Goal: Navigation & Orientation: Find specific page/section

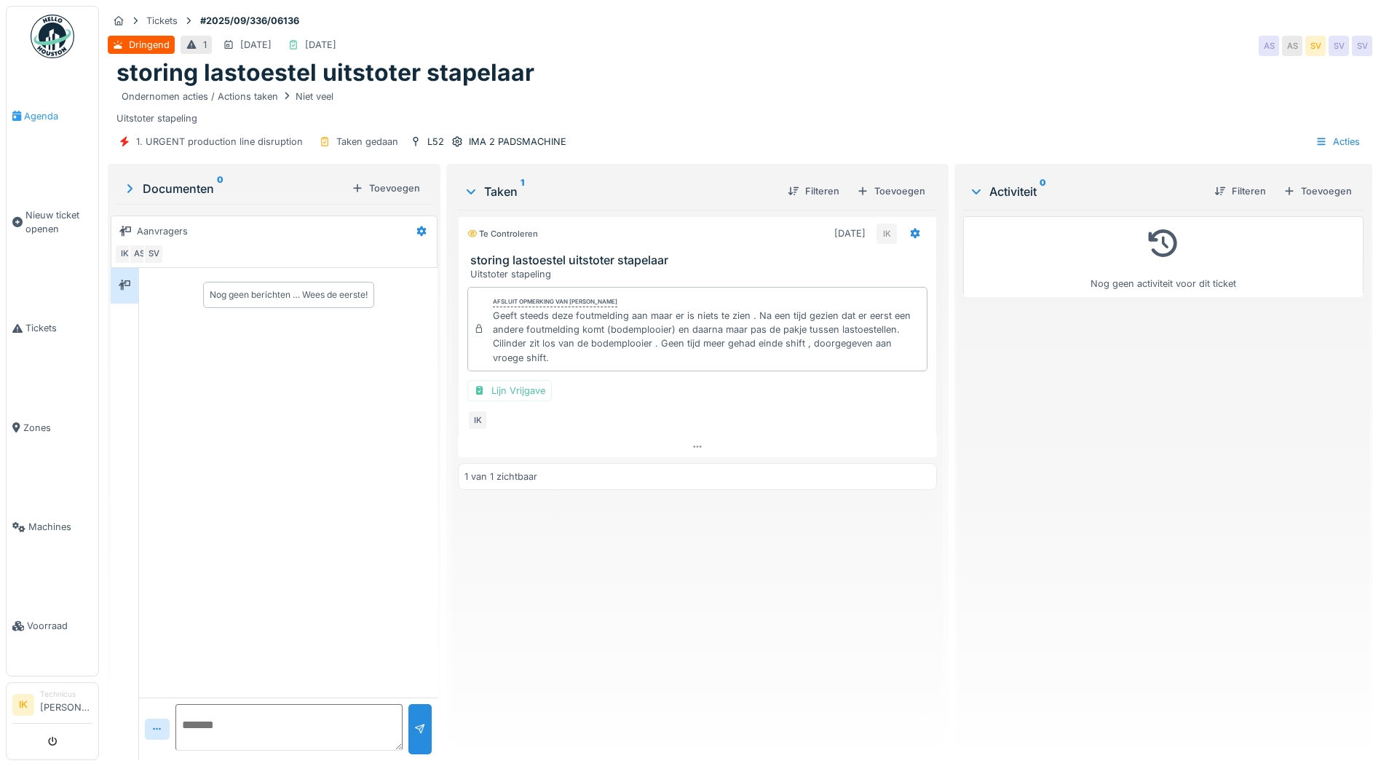
click at [40, 113] on span "Agenda" at bounding box center [58, 116] width 68 height 14
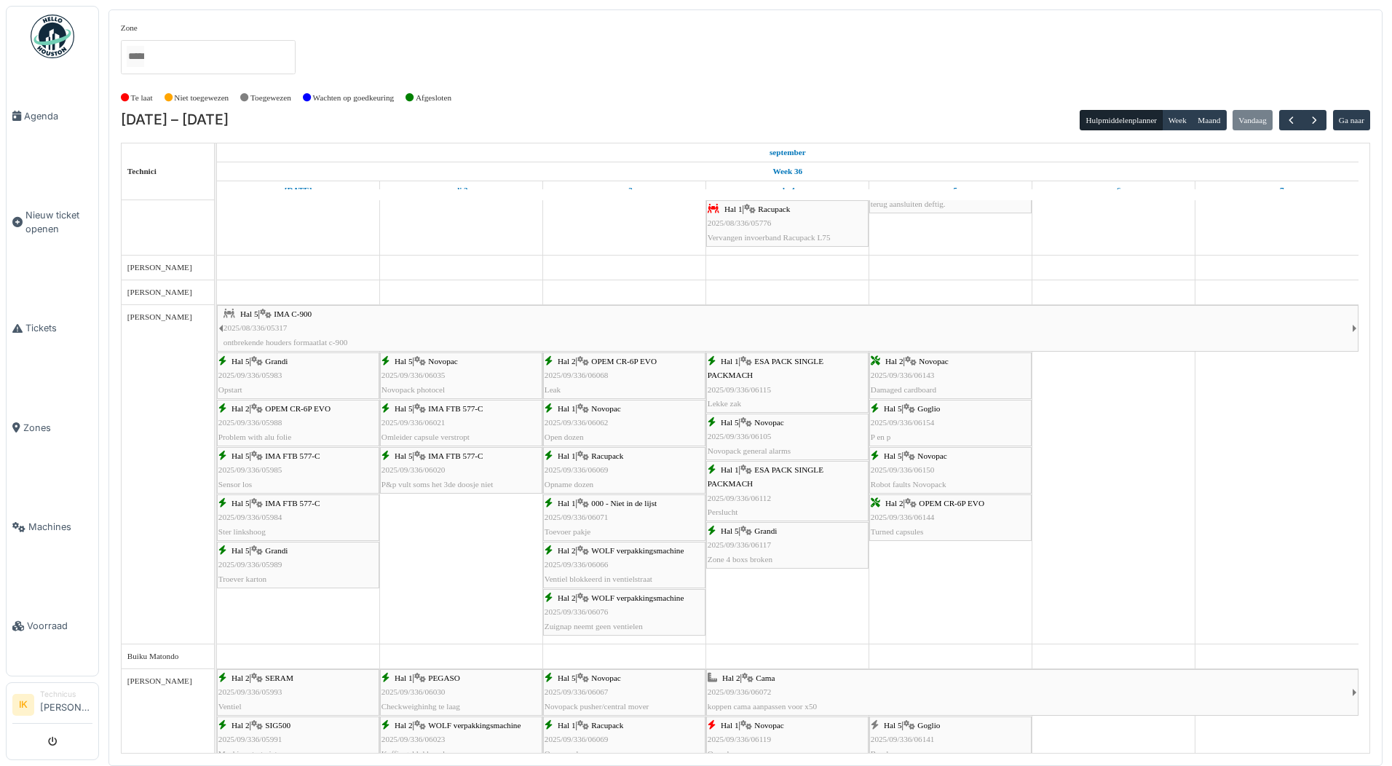
scroll to position [73, 0]
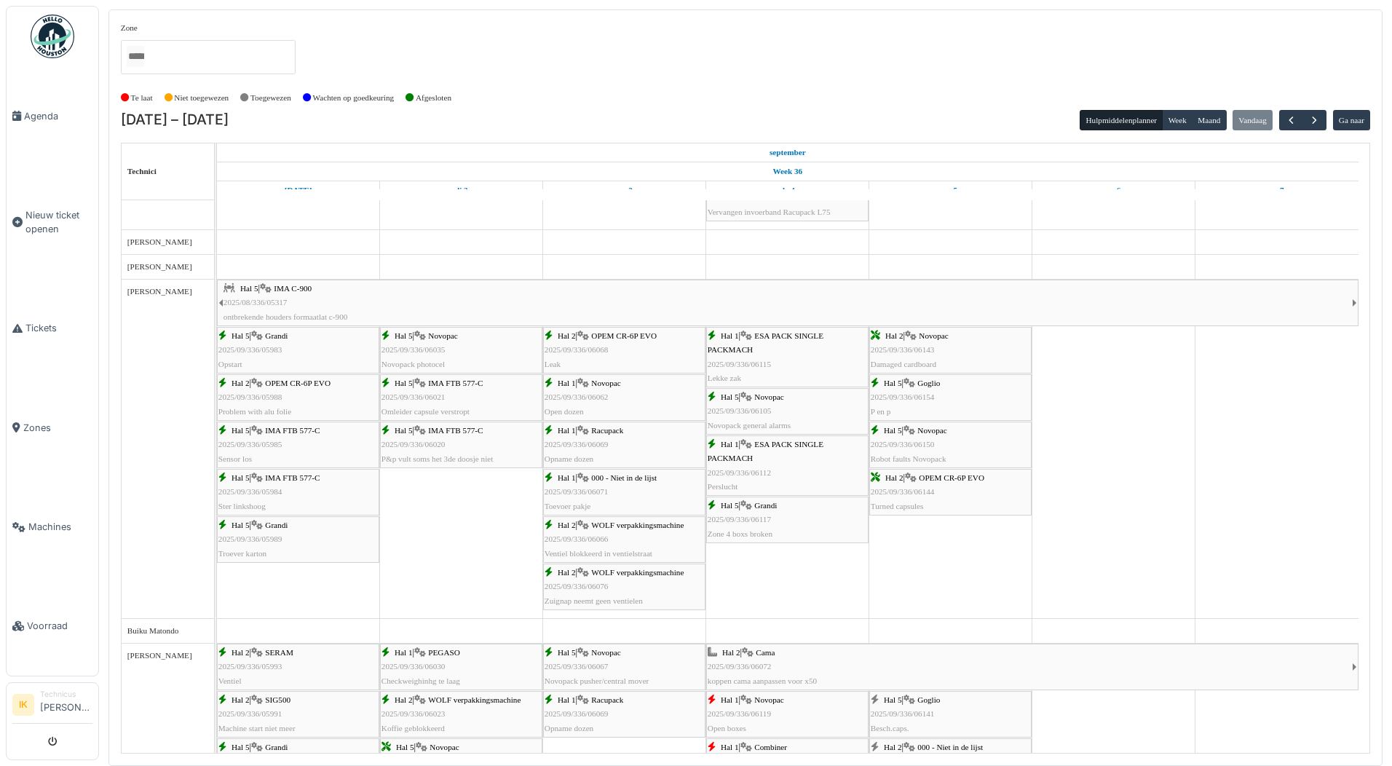
click at [957, 451] on div "Hal 5 | Novopac 2025/09/336/06150 Robot faults Novopack" at bounding box center [950, 445] width 159 height 42
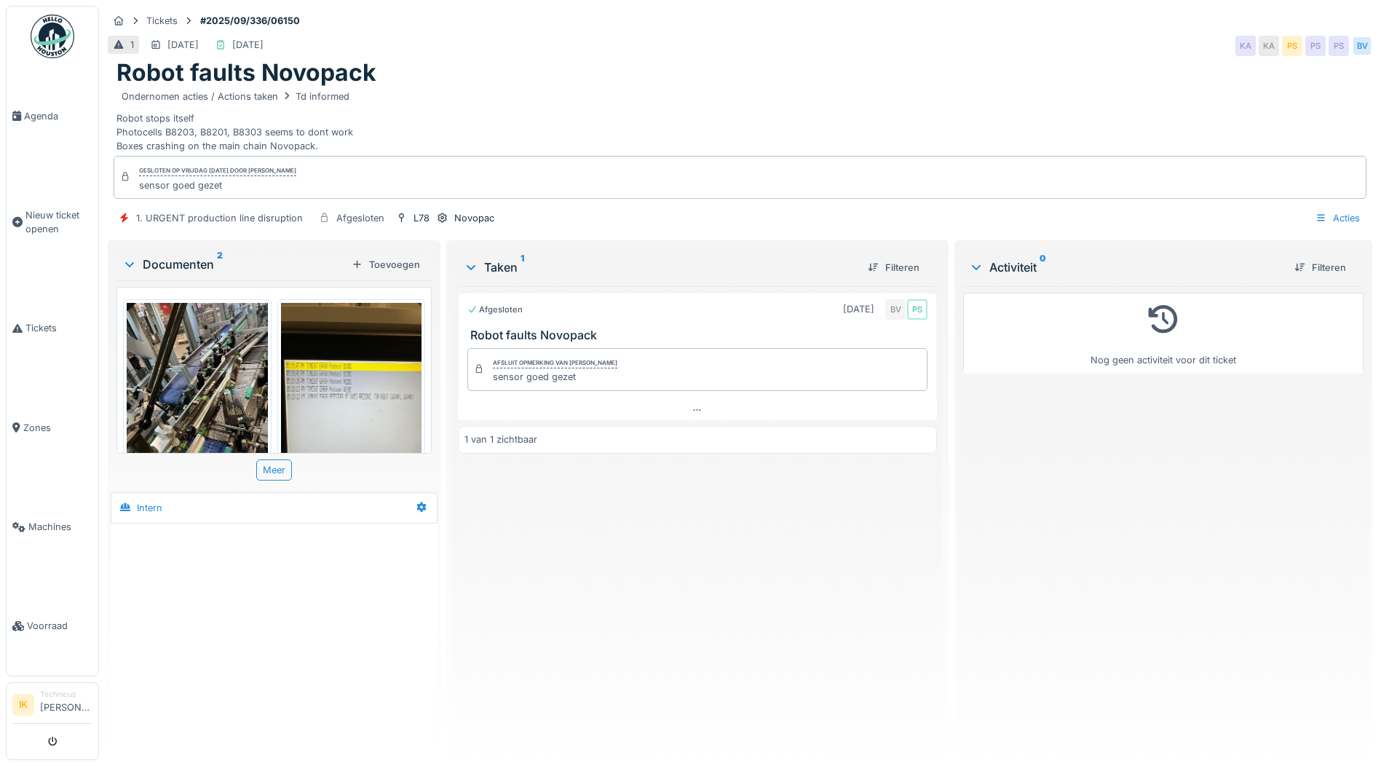
click at [201, 369] on img at bounding box center [197, 397] width 141 height 188
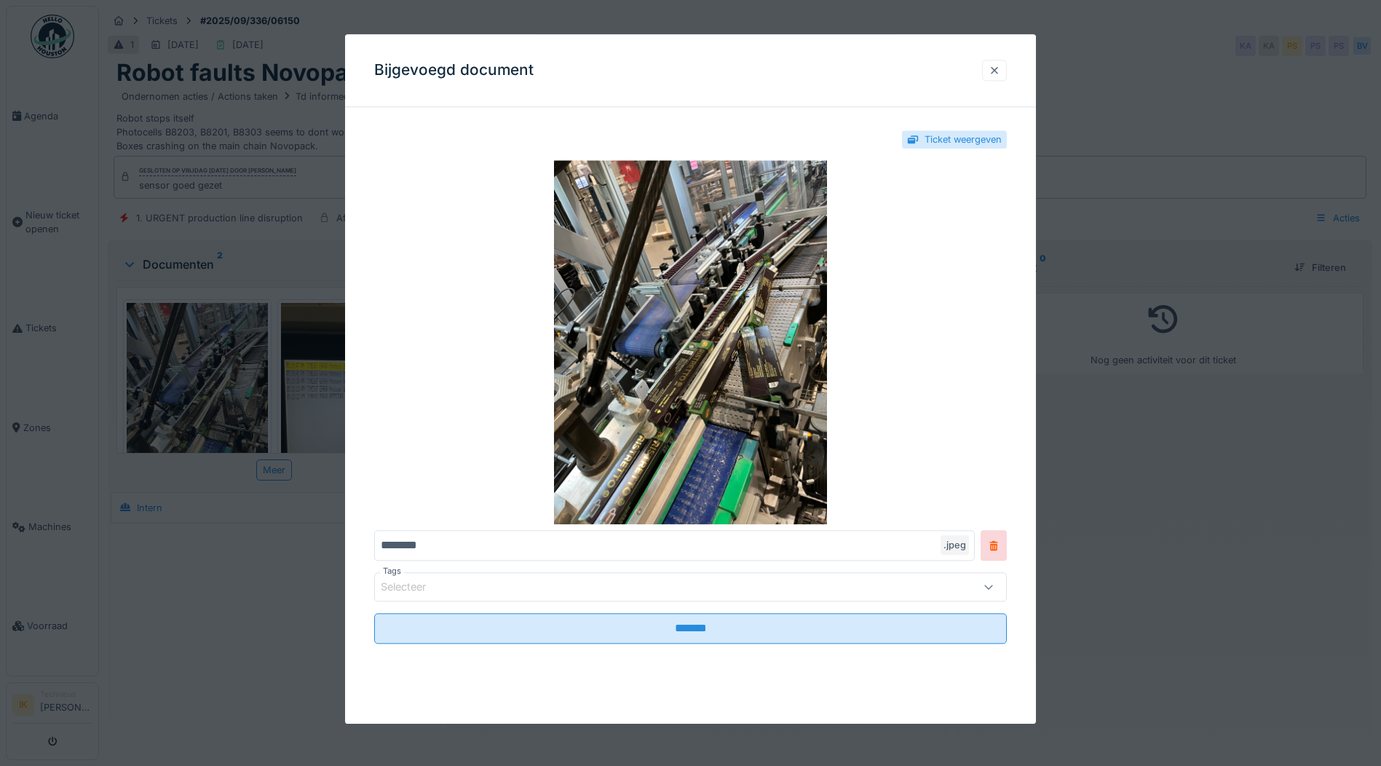
click at [1000, 71] on div at bounding box center [995, 70] width 12 height 14
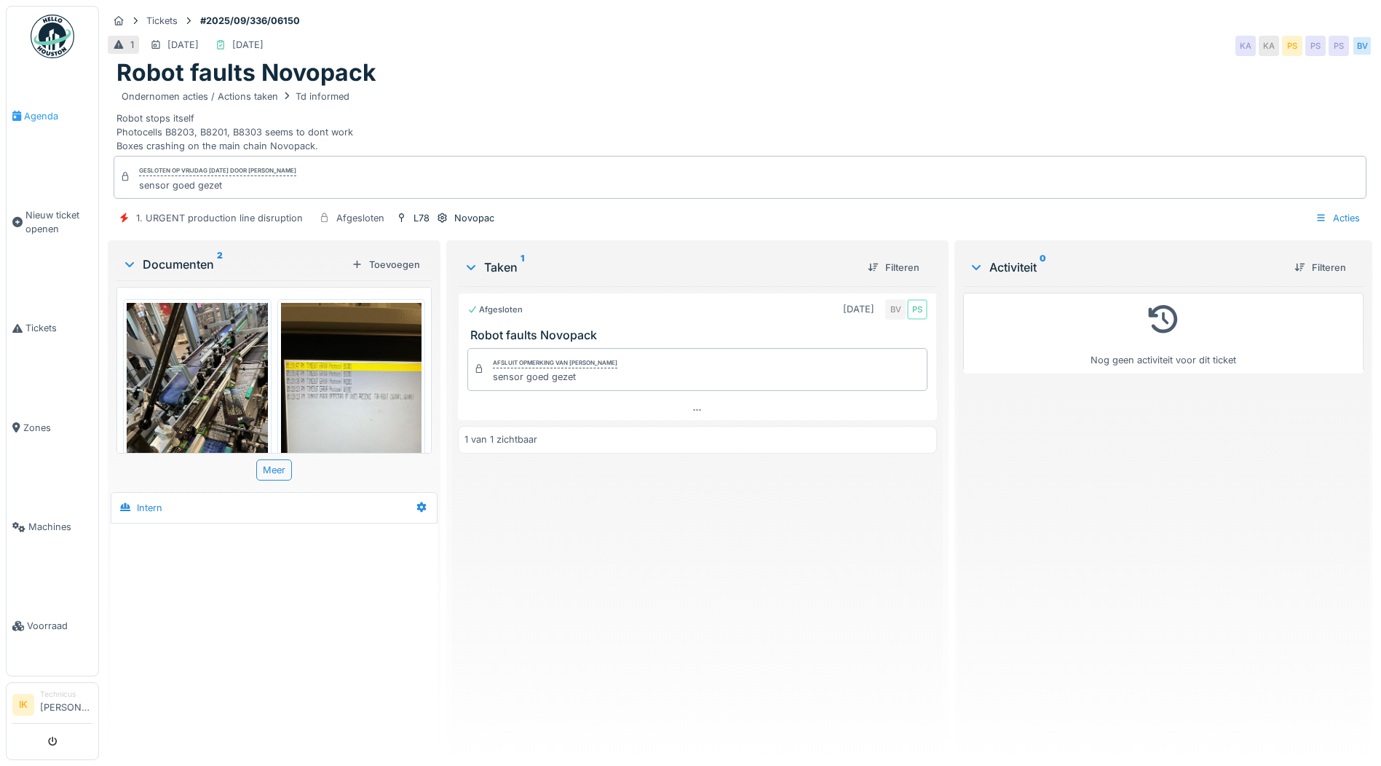
click at [44, 110] on span "Agenda" at bounding box center [58, 116] width 68 height 14
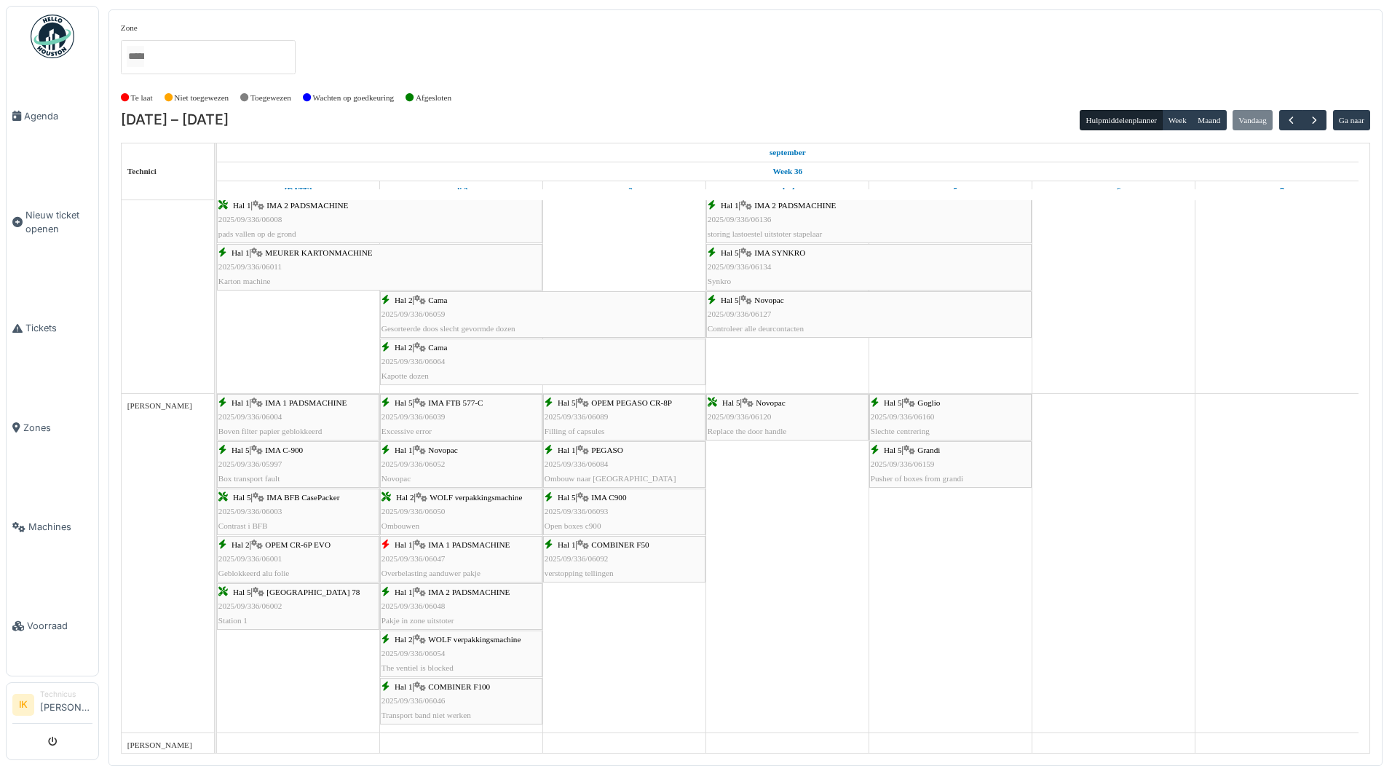
click at [903, 408] on div "Hal 5 | Goglio 2025/09/336/06160 Slechte centrering" at bounding box center [950, 417] width 159 height 42
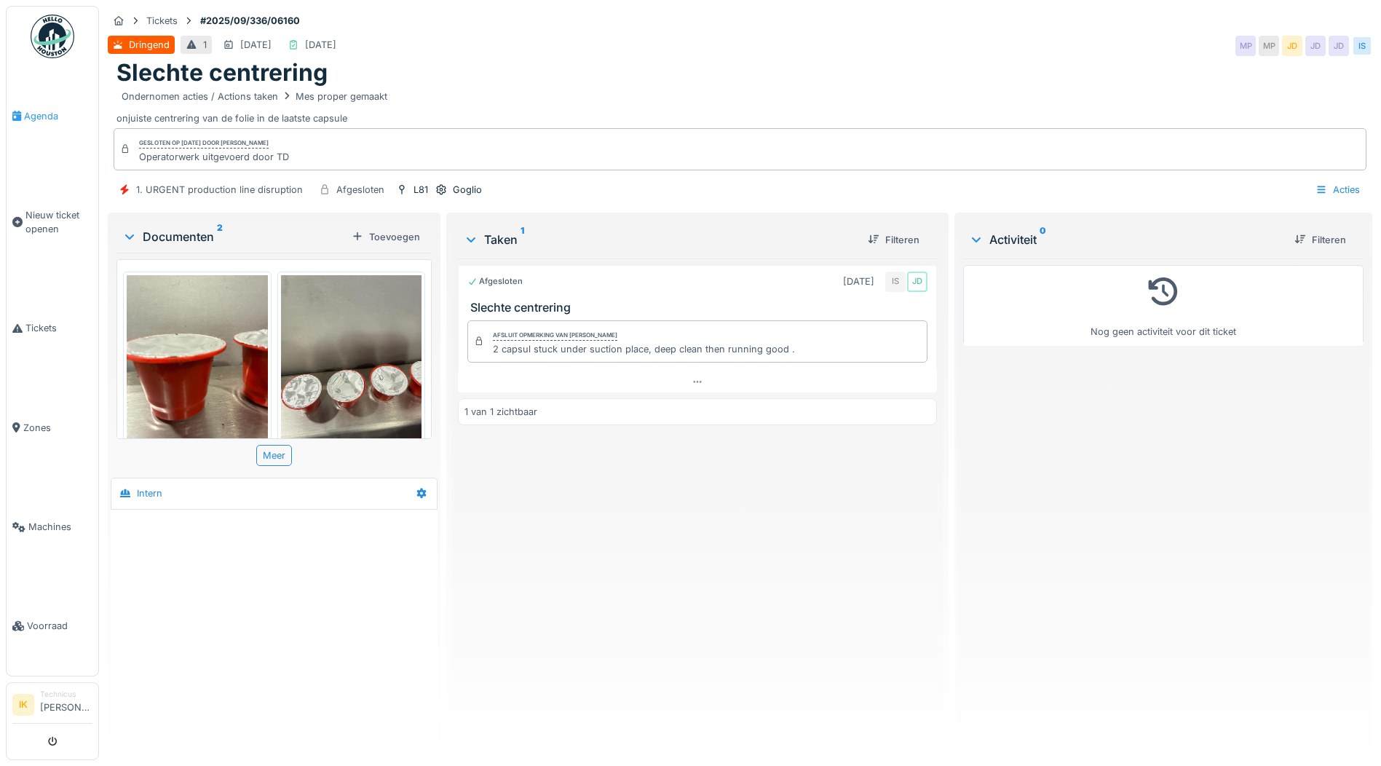
click at [43, 114] on span "Agenda" at bounding box center [58, 116] width 68 height 14
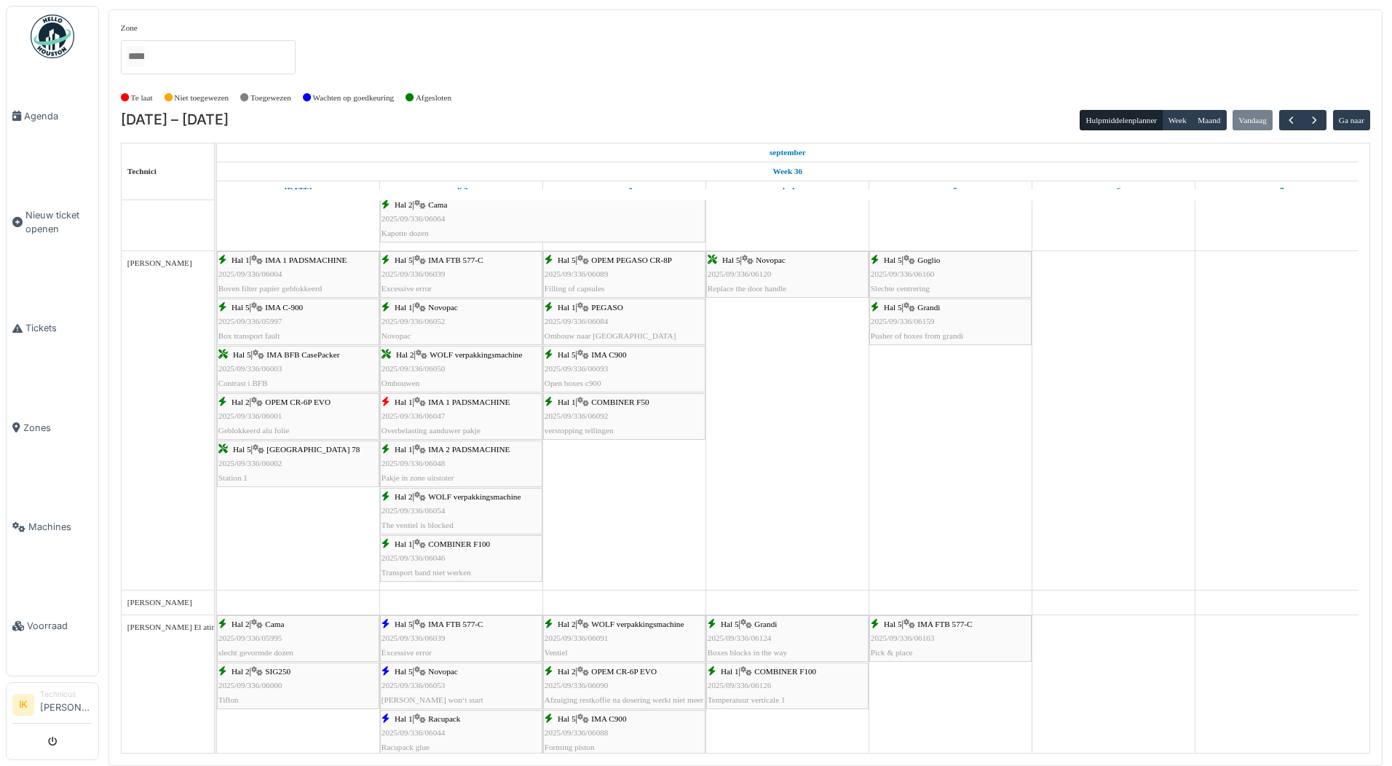
scroll to position [1674, 0]
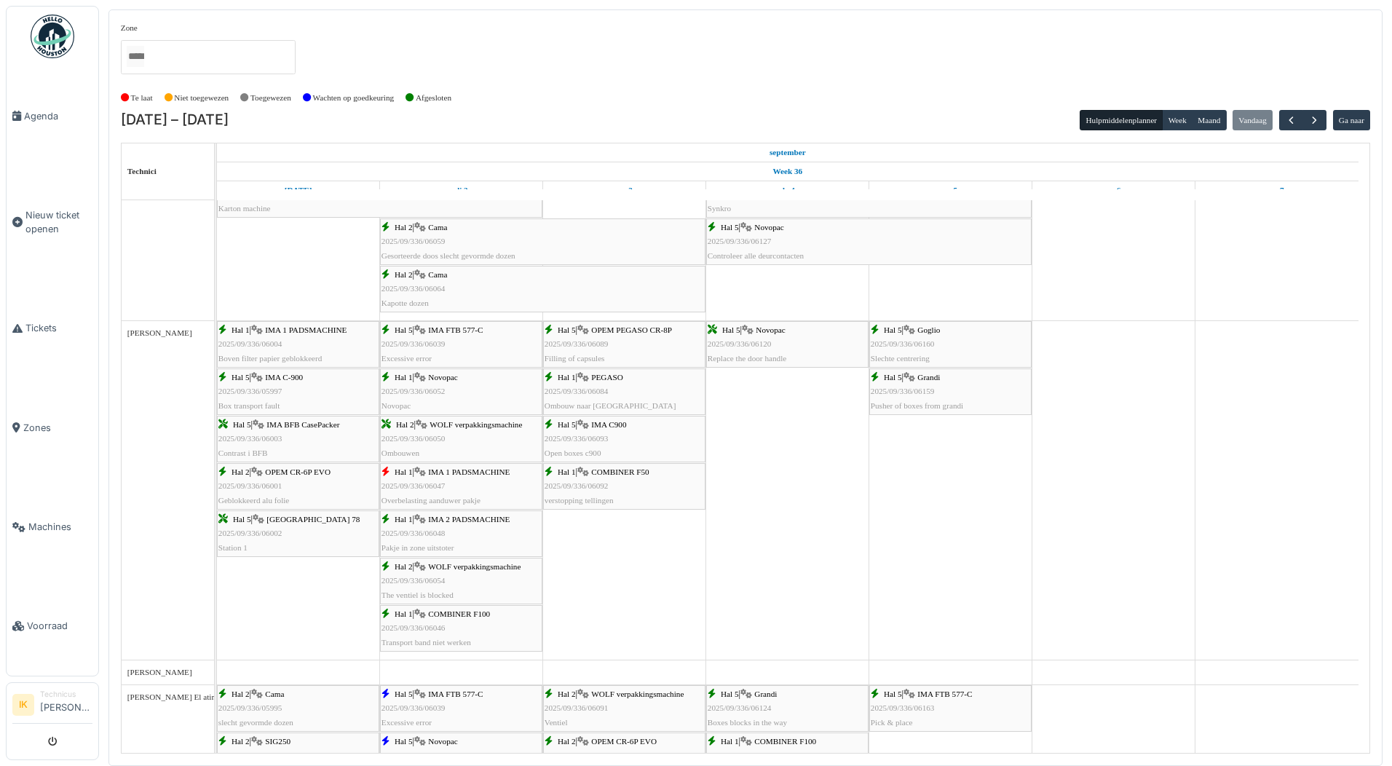
click at [889, 391] on span "2025/09/336/06159" at bounding box center [903, 391] width 64 height 9
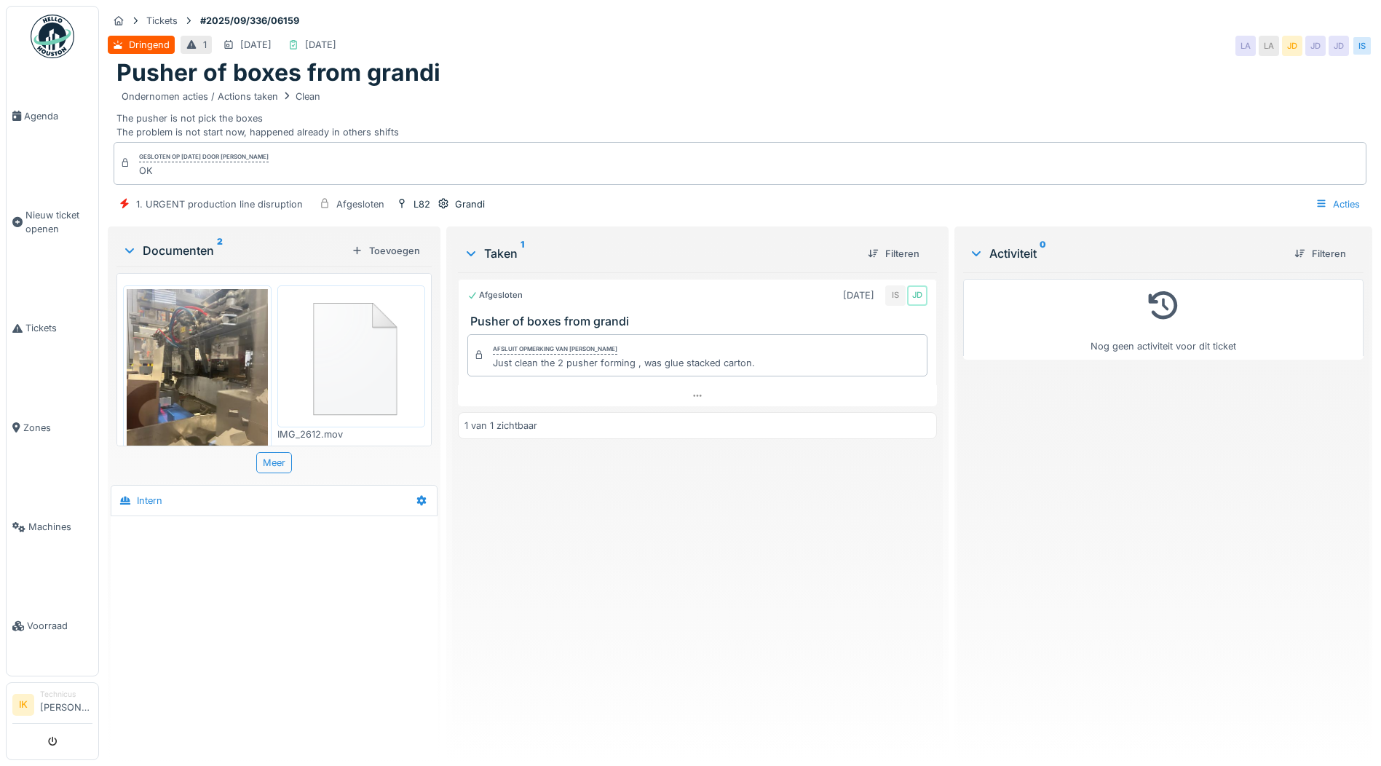
click at [205, 396] on img at bounding box center [197, 383] width 141 height 188
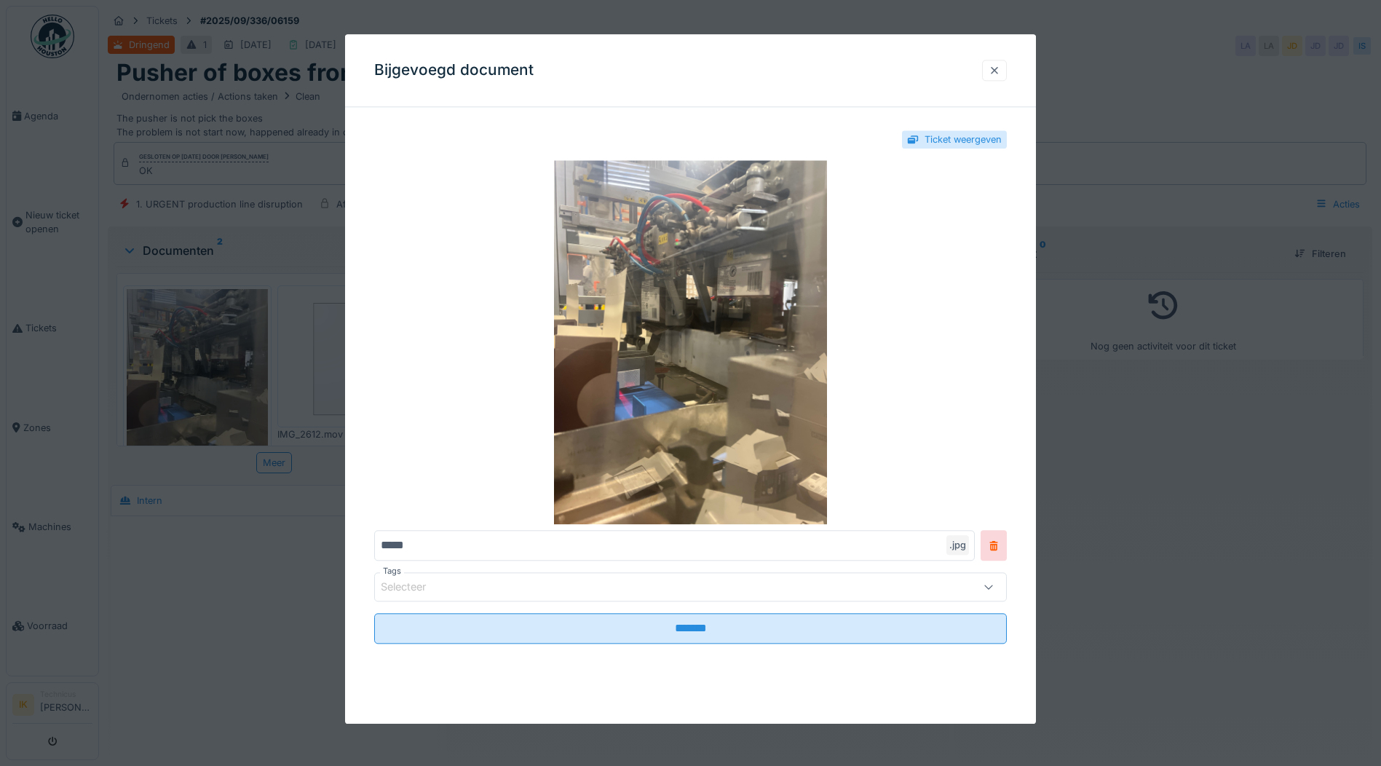
click at [1000, 71] on div at bounding box center [995, 70] width 12 height 14
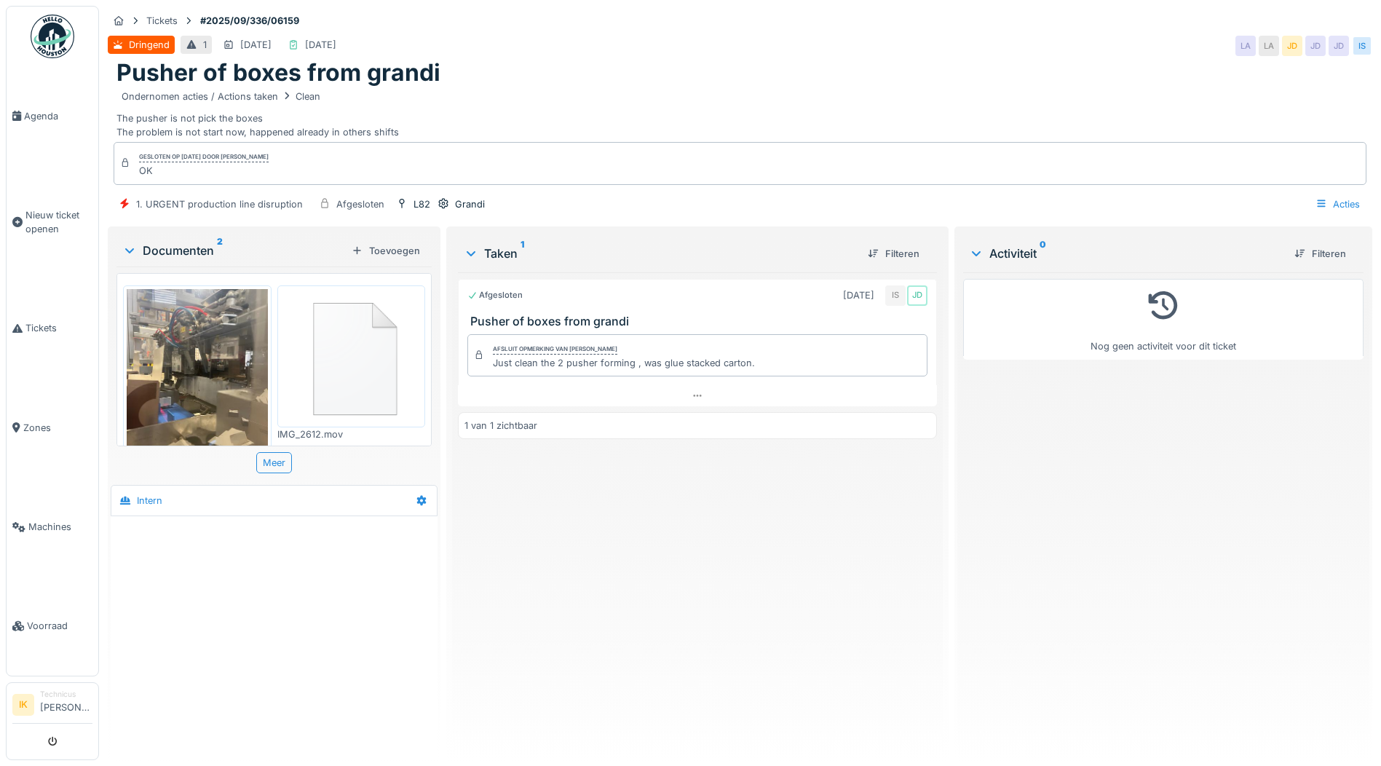
click at [363, 344] on img at bounding box center [351, 356] width 141 height 135
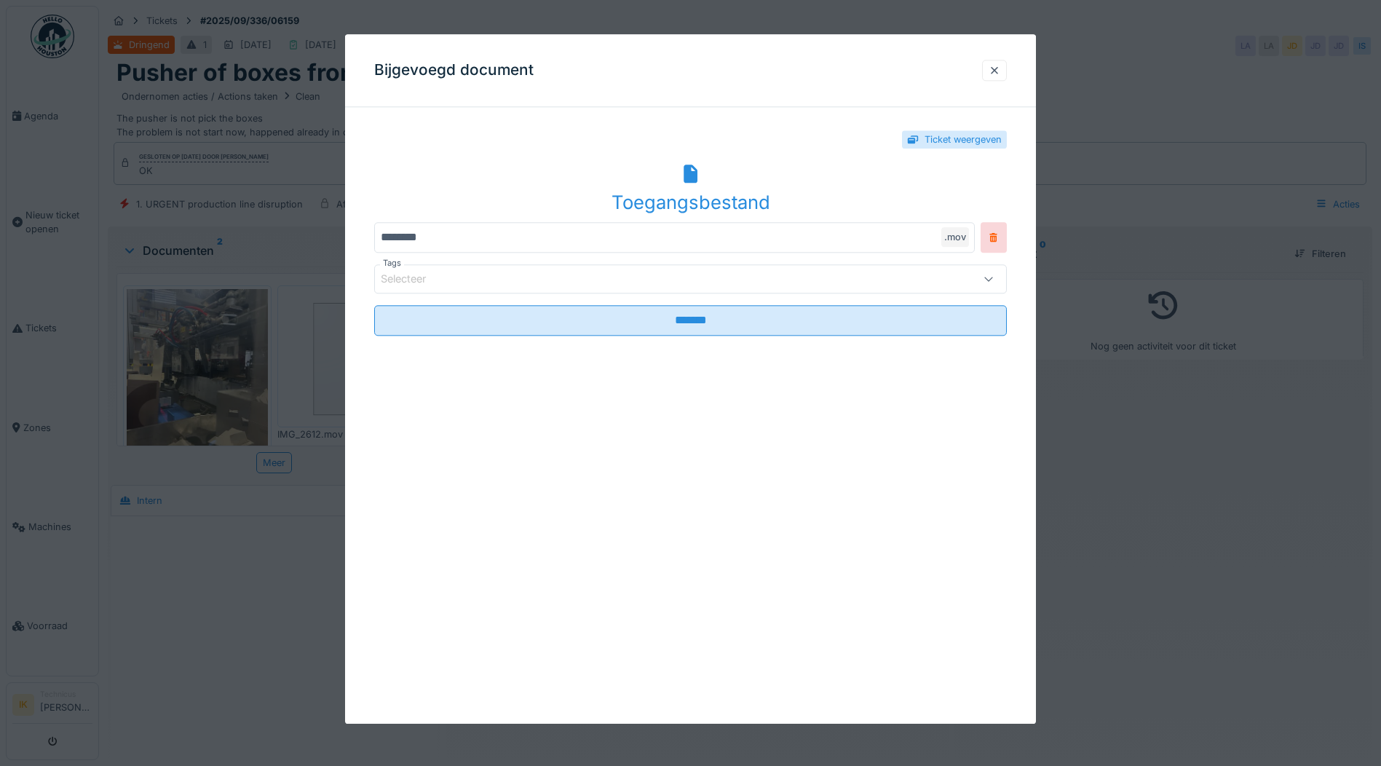
click at [689, 173] on icon at bounding box center [691, 174] width 14 height 19
click at [1000, 67] on div at bounding box center [995, 70] width 12 height 14
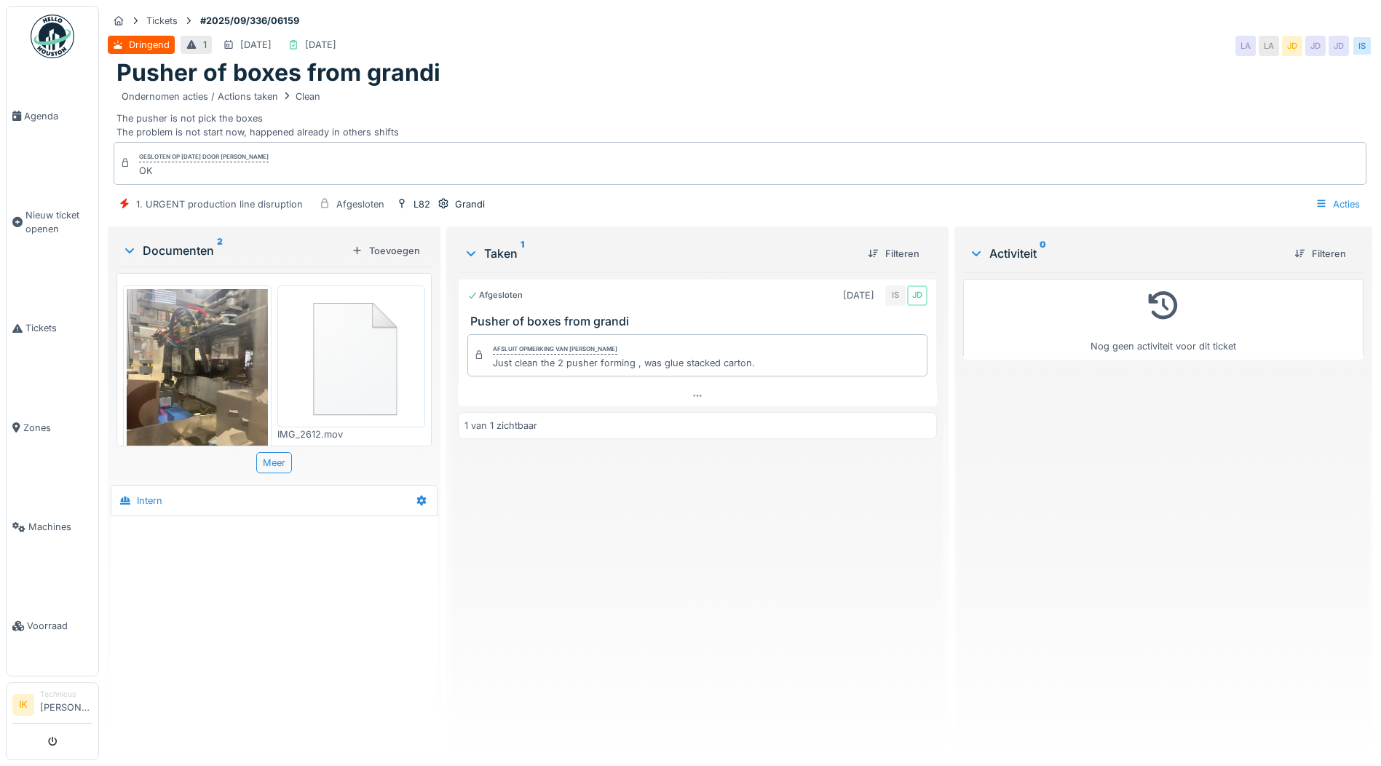
click at [604, 72] on div "Pusher of boxes from grandi" at bounding box center [739, 73] width 1247 height 28
click at [42, 111] on span "Agenda" at bounding box center [58, 116] width 68 height 14
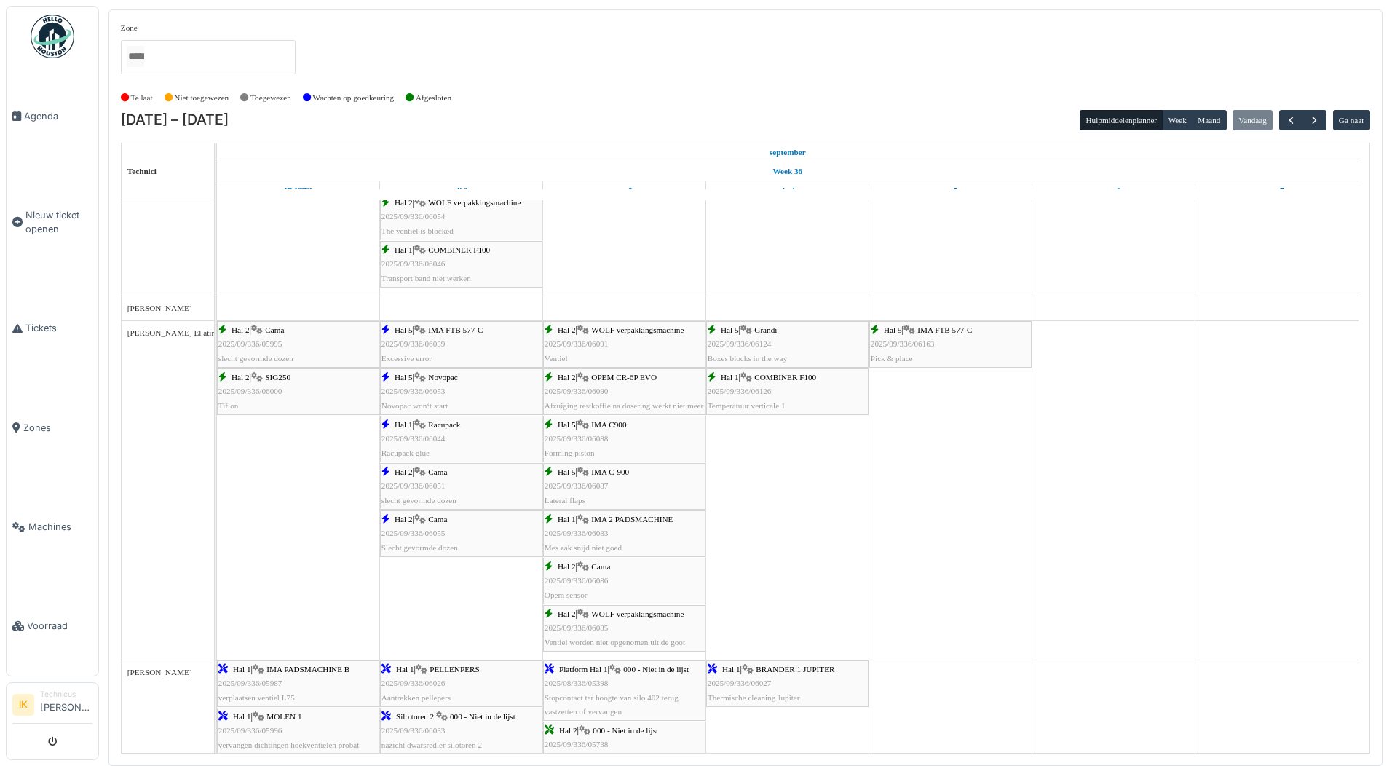
click at [911, 335] on icon at bounding box center [909, 329] width 12 height 9
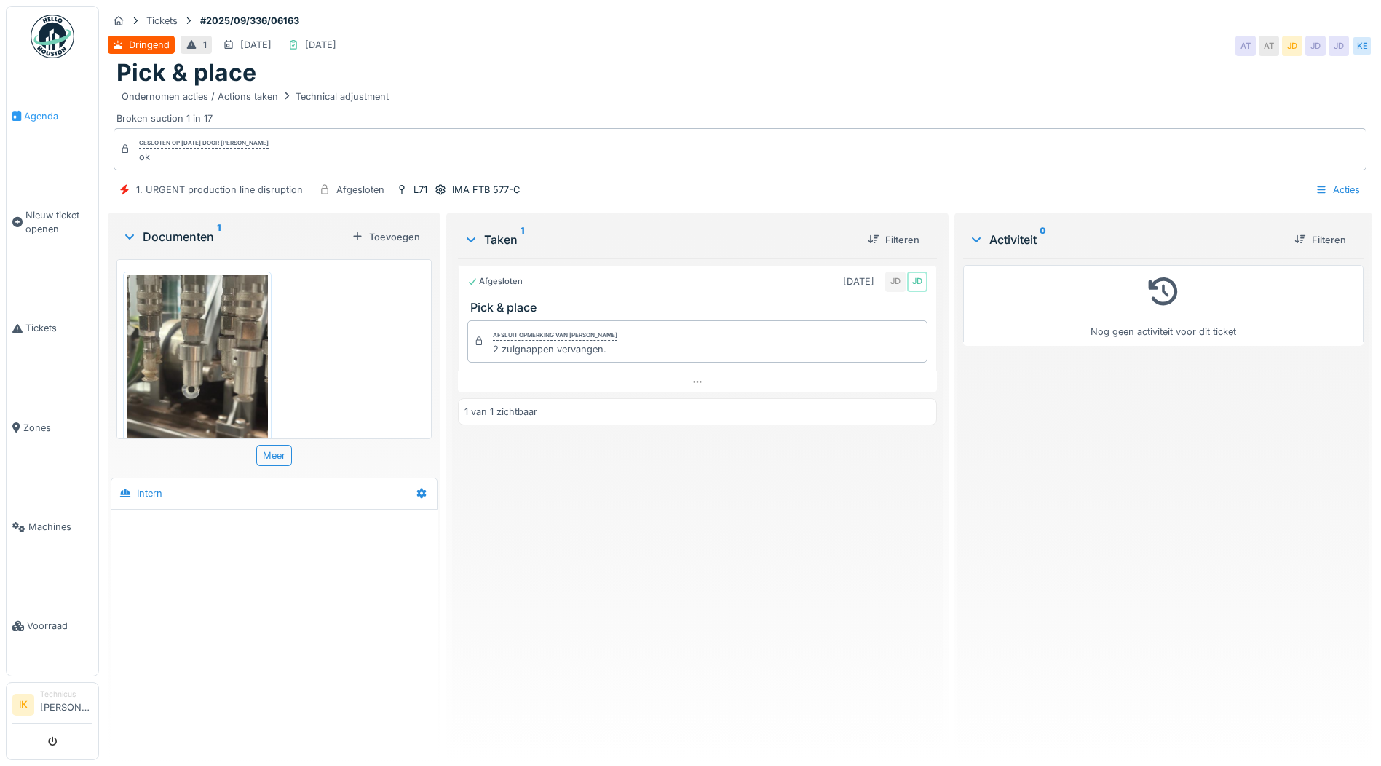
click at [36, 112] on span "Agenda" at bounding box center [58, 116] width 68 height 14
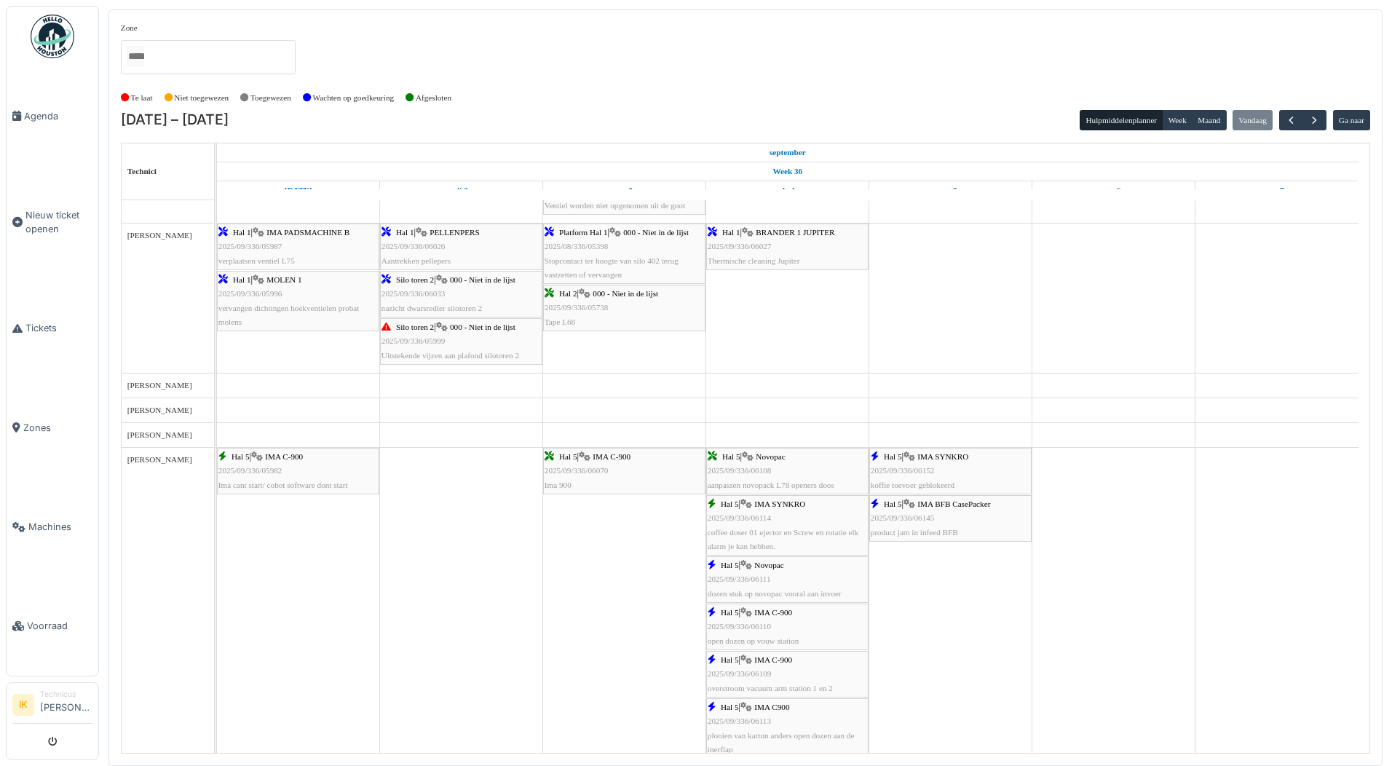
scroll to position [2571, 0]
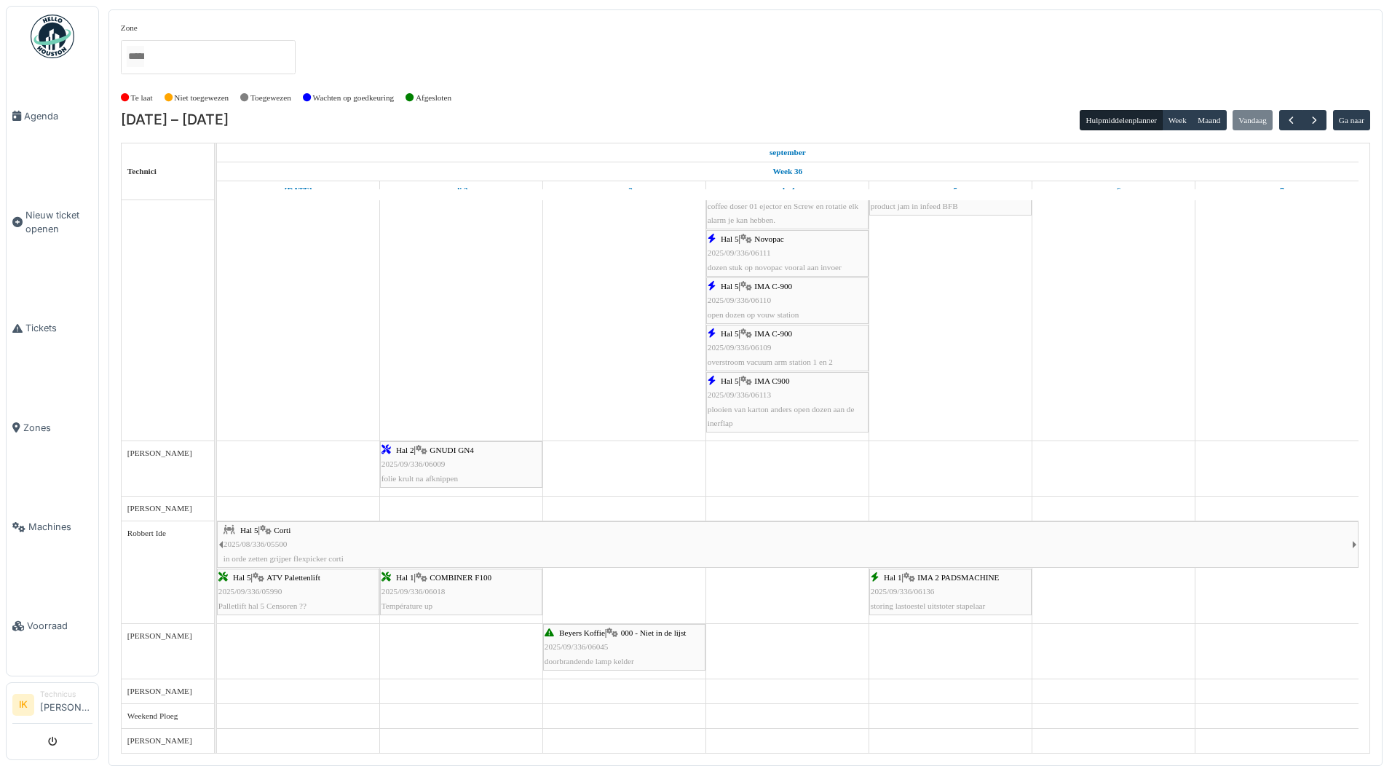
click at [937, 594] on div "Hal 1 | IMA 2 PADSMACHINE 2025/09/336/06136 storing lastoestel uitstoter stapel…" at bounding box center [950, 592] width 159 height 42
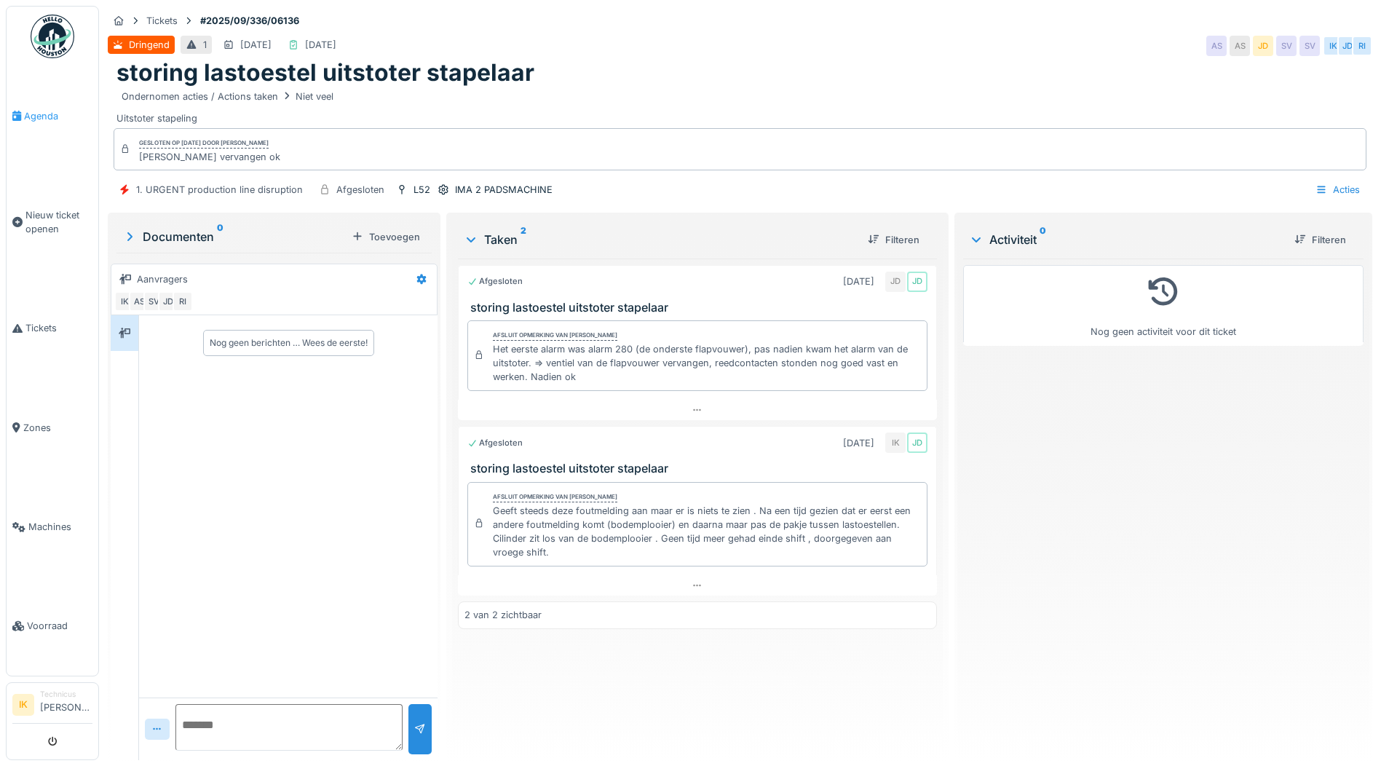
click at [50, 117] on span "Agenda" at bounding box center [58, 116] width 68 height 14
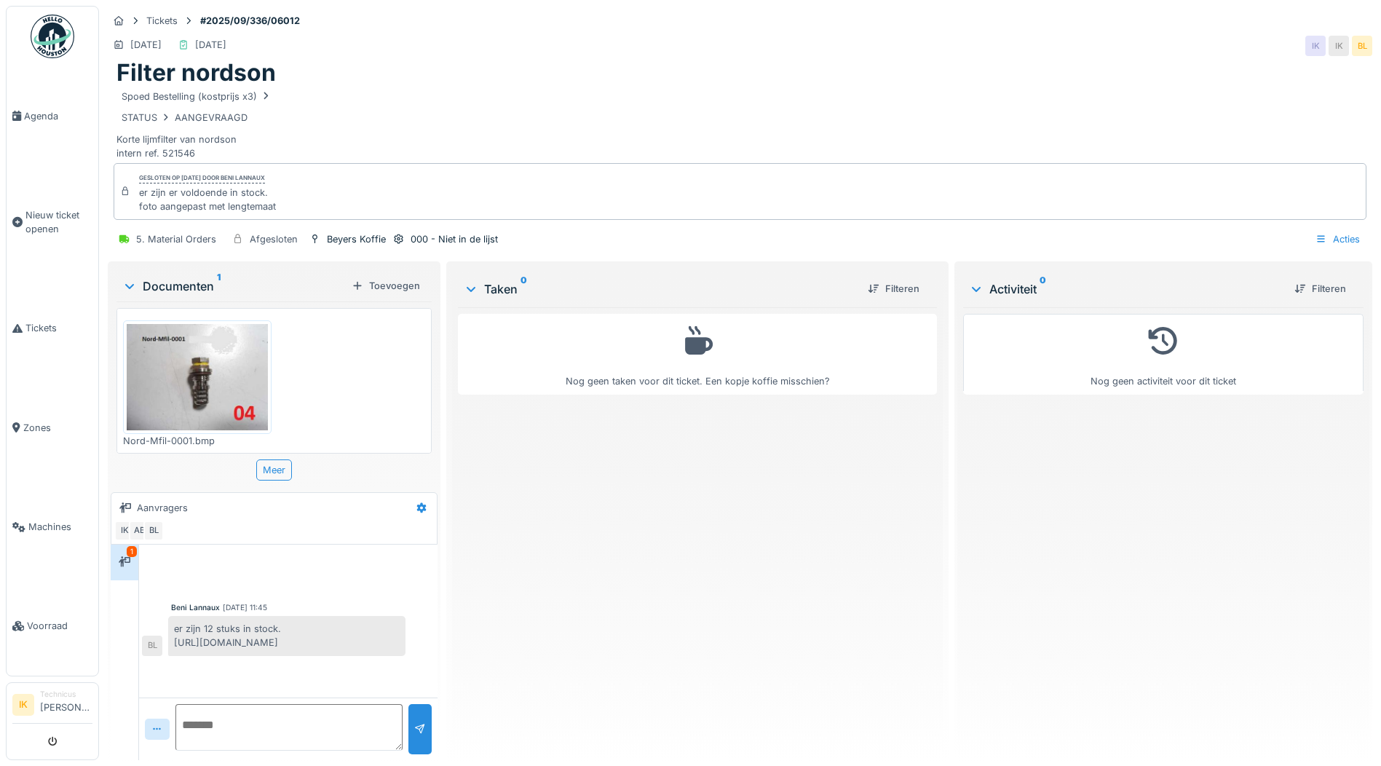
scroll to position [11, 0]
click at [41, 114] on span "Agenda" at bounding box center [58, 116] width 68 height 14
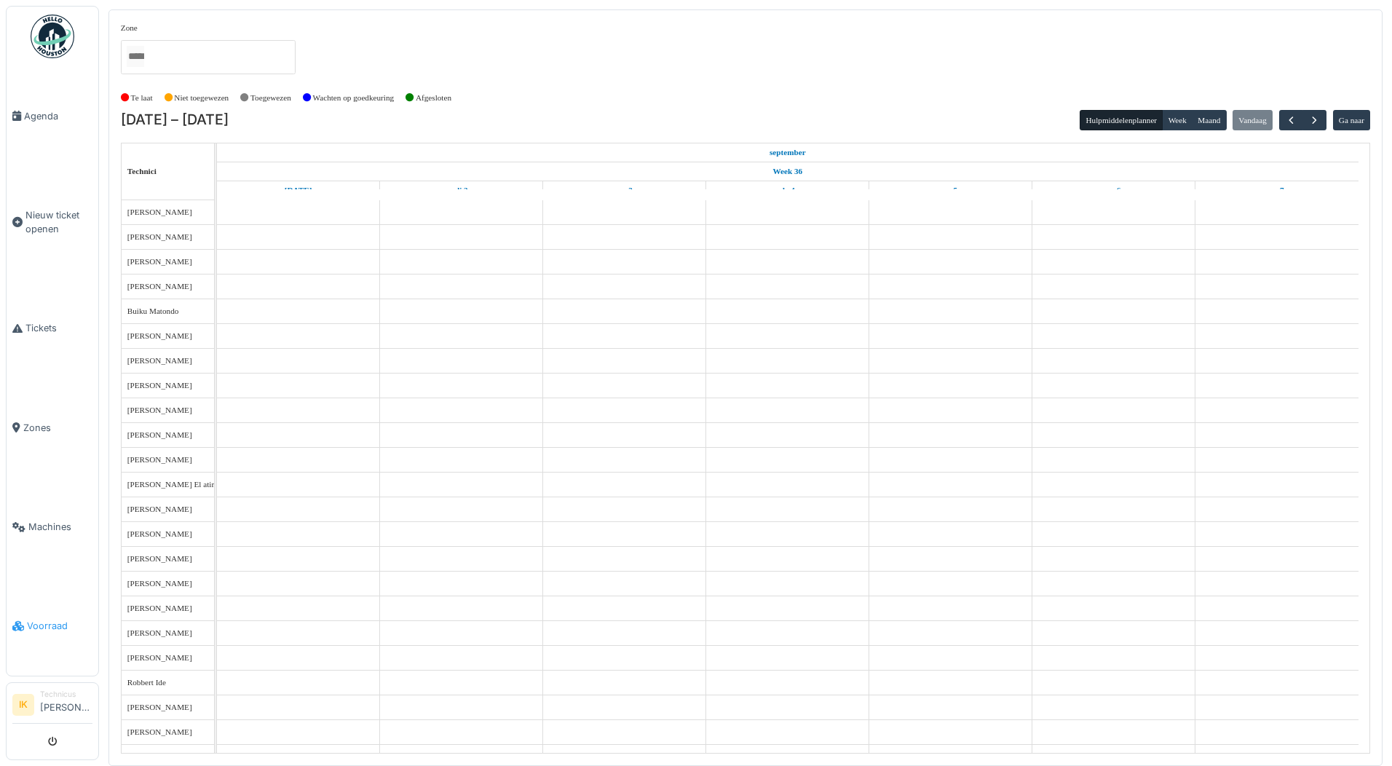
click at [50, 619] on span "Voorraad" at bounding box center [60, 626] width 66 height 14
